Goal: Task Accomplishment & Management: Manage account settings

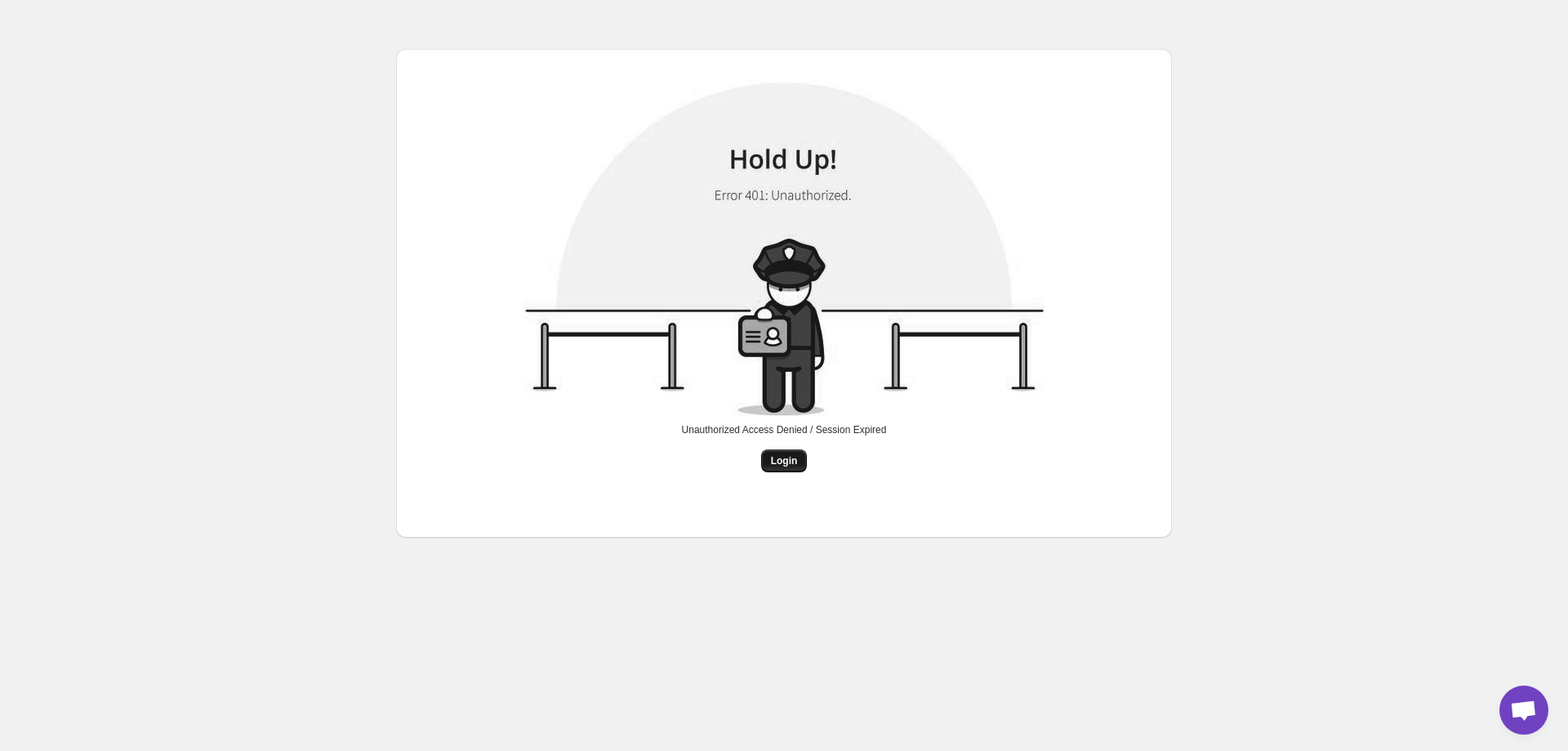
click at [792, 460] on span "Login" at bounding box center [784, 461] width 27 height 13
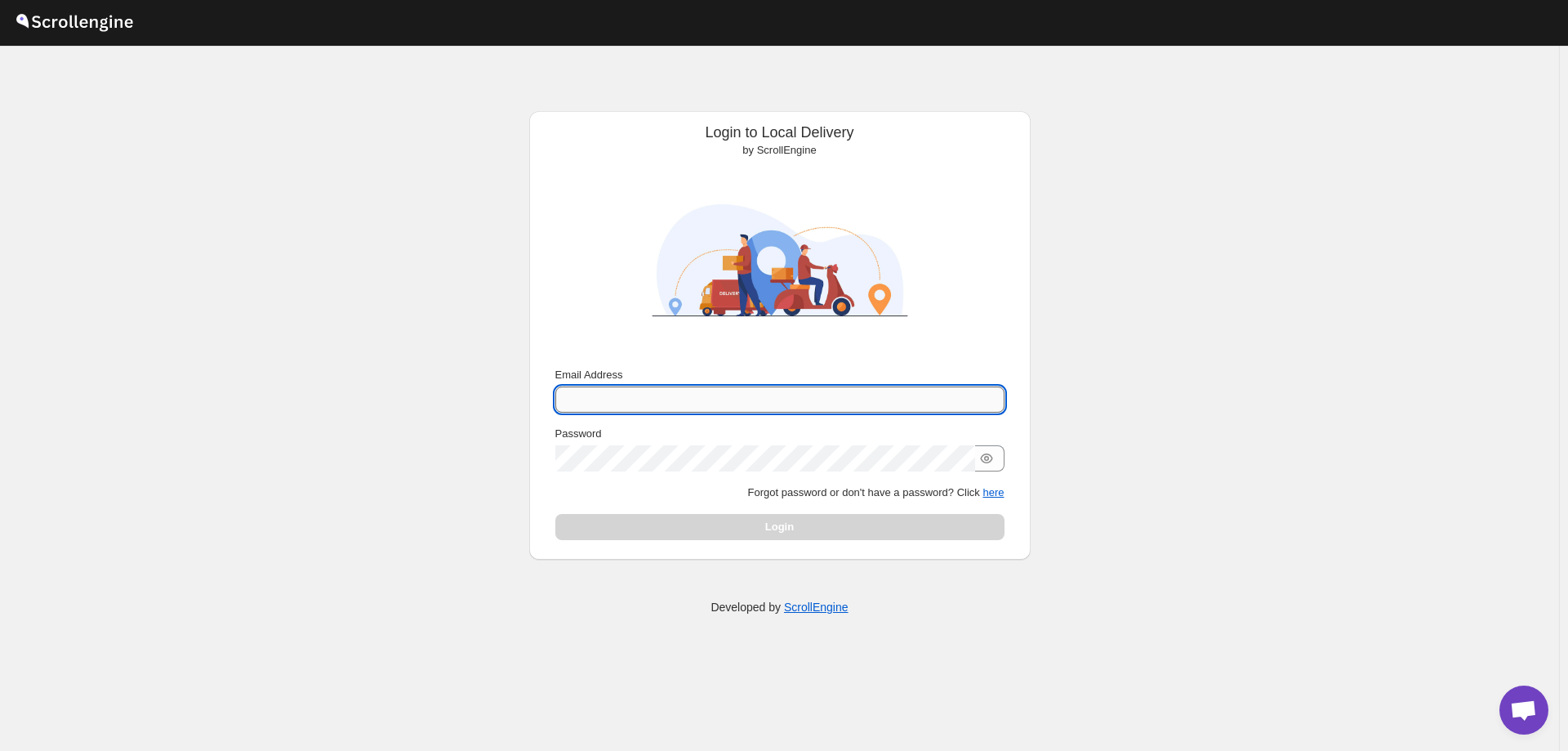
click at [695, 397] on input "Email Address" at bounding box center [779, 399] width 449 height 26
paste input "[EMAIL_ADDRESS][DOMAIN_NAME]"
type input "[EMAIL_ADDRESS][DOMAIN_NAME]"
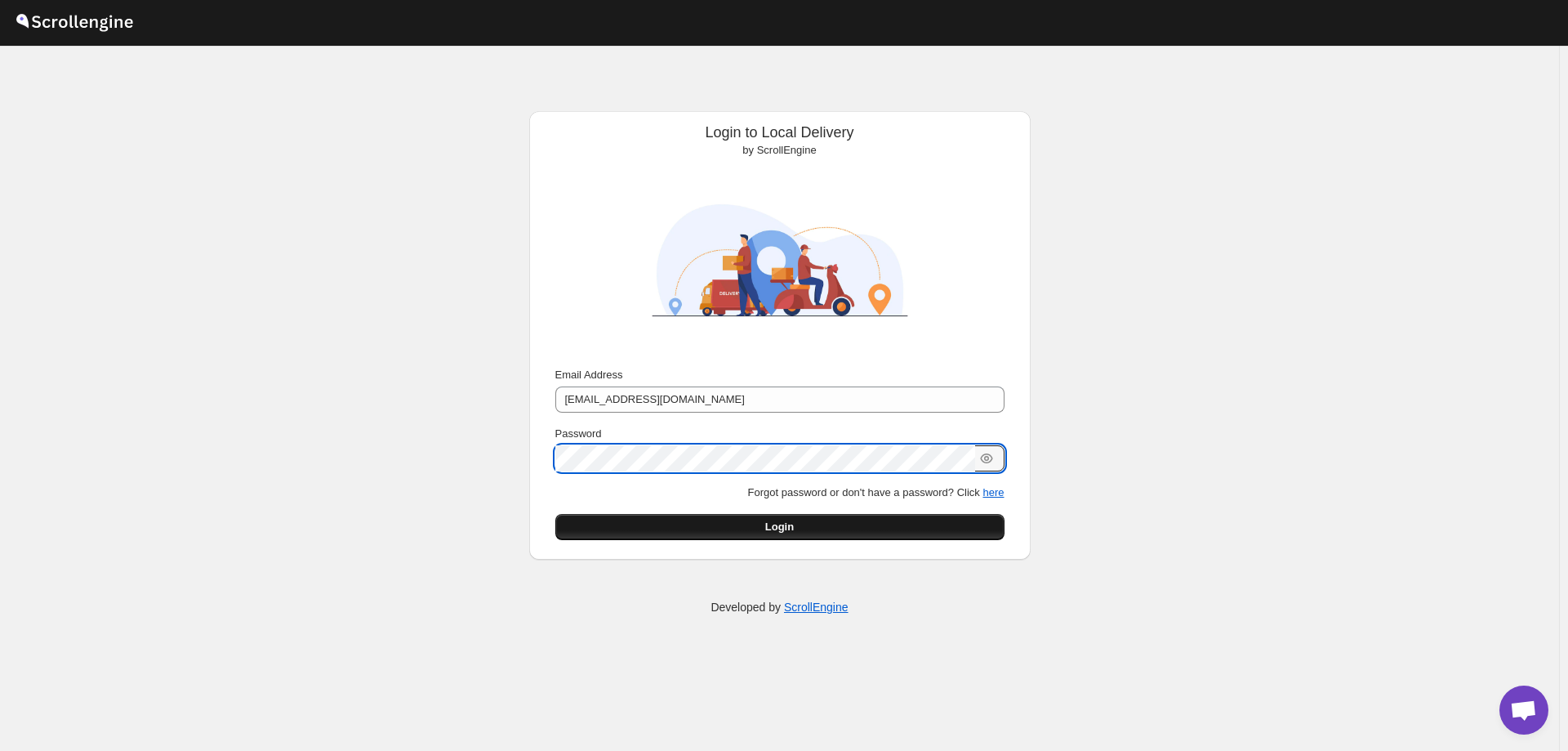
click at [774, 535] on button "Login" at bounding box center [779, 527] width 449 height 26
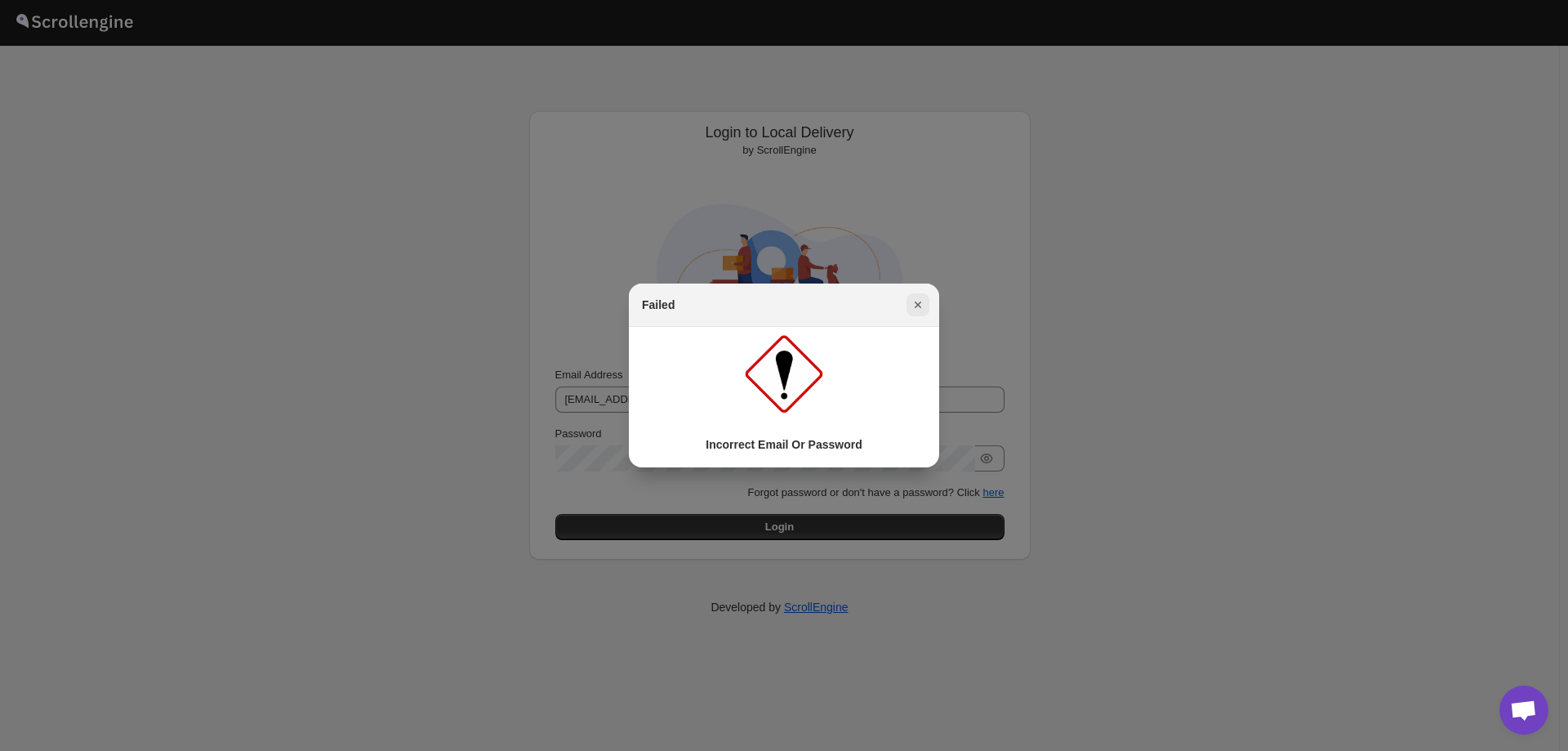
click at [919, 309] on icon "Close" at bounding box center [917, 304] width 16 height 16
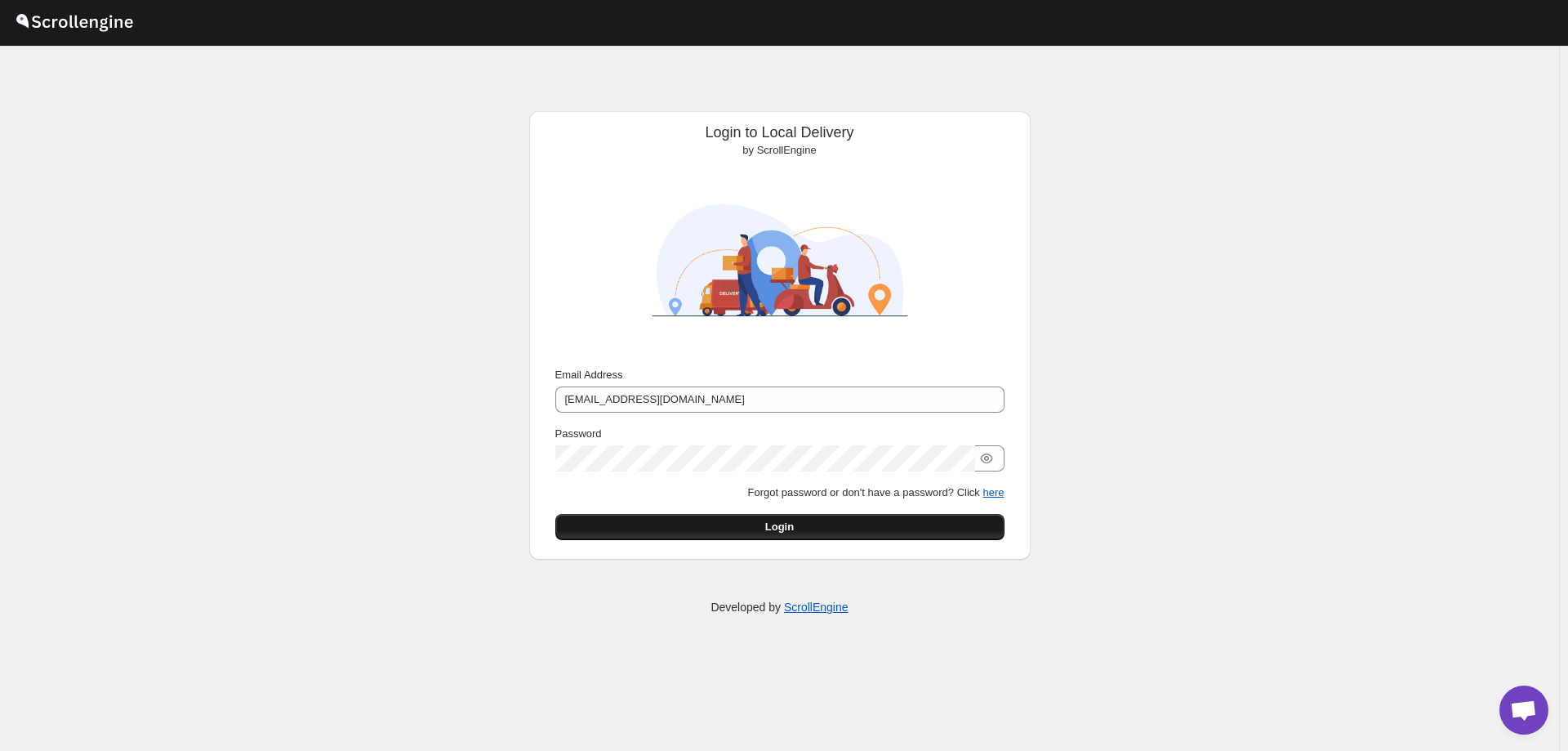
click at [778, 533] on span "Login" at bounding box center [779, 527] width 29 height 16
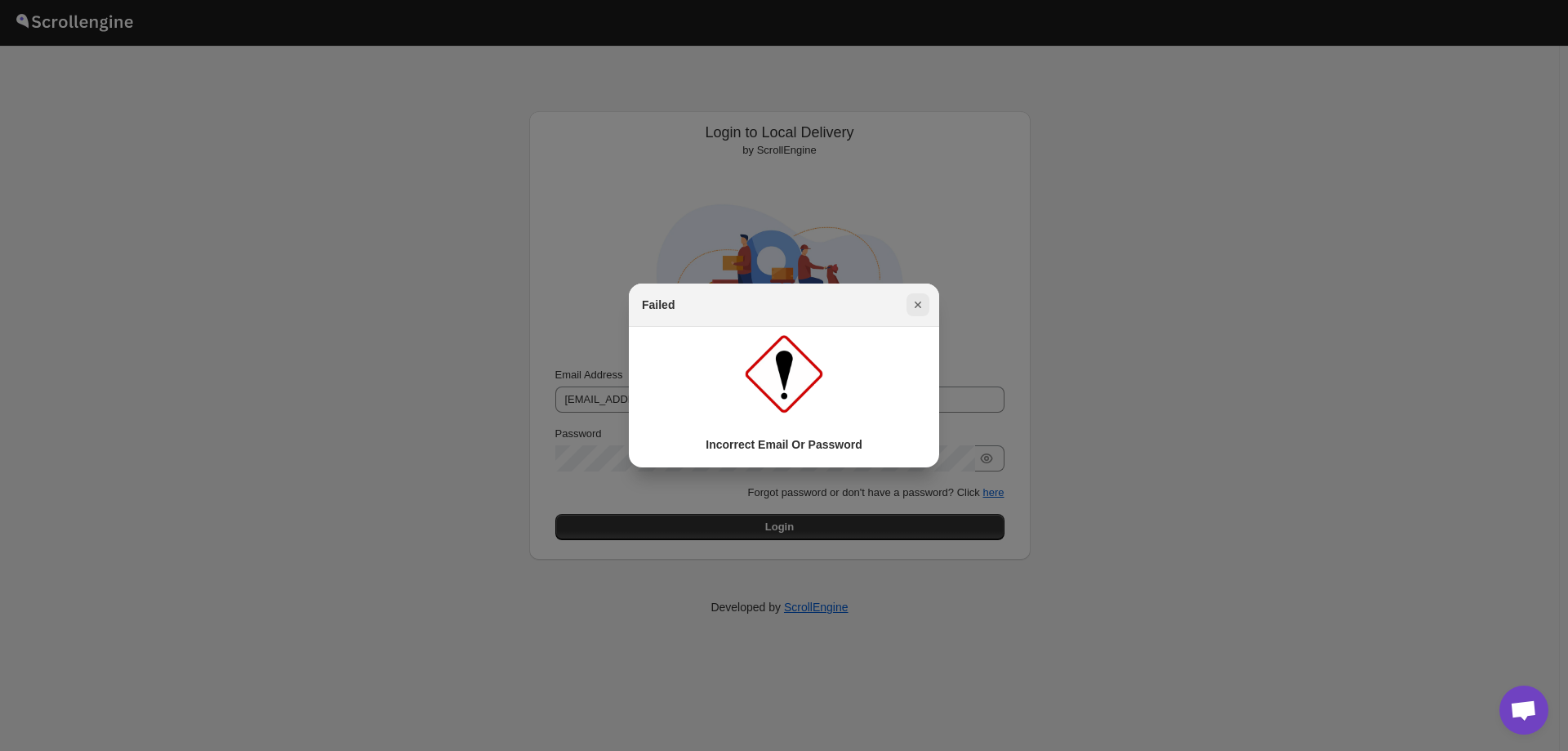
click at [920, 302] on icon "Close" at bounding box center [917, 304] width 16 height 16
